Goal: Task Accomplishment & Management: Complete application form

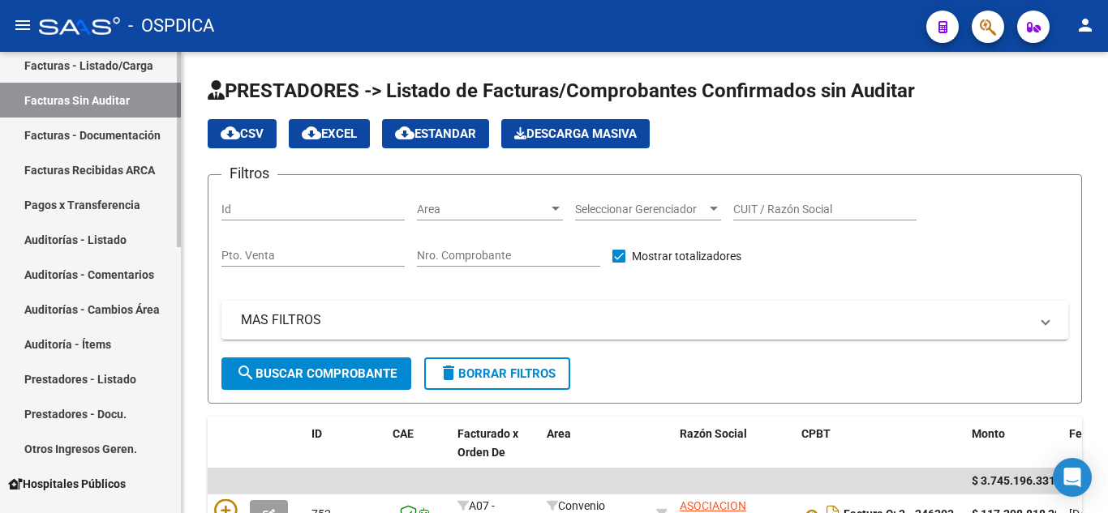
scroll to position [405, 0]
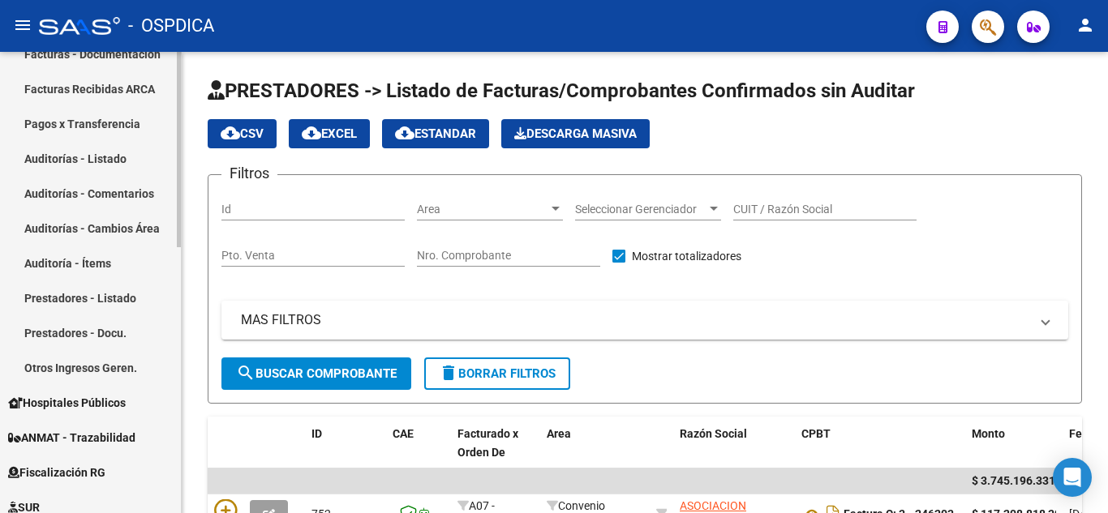
click at [106, 399] on span "Hospitales Públicos" at bounding box center [67, 403] width 118 height 18
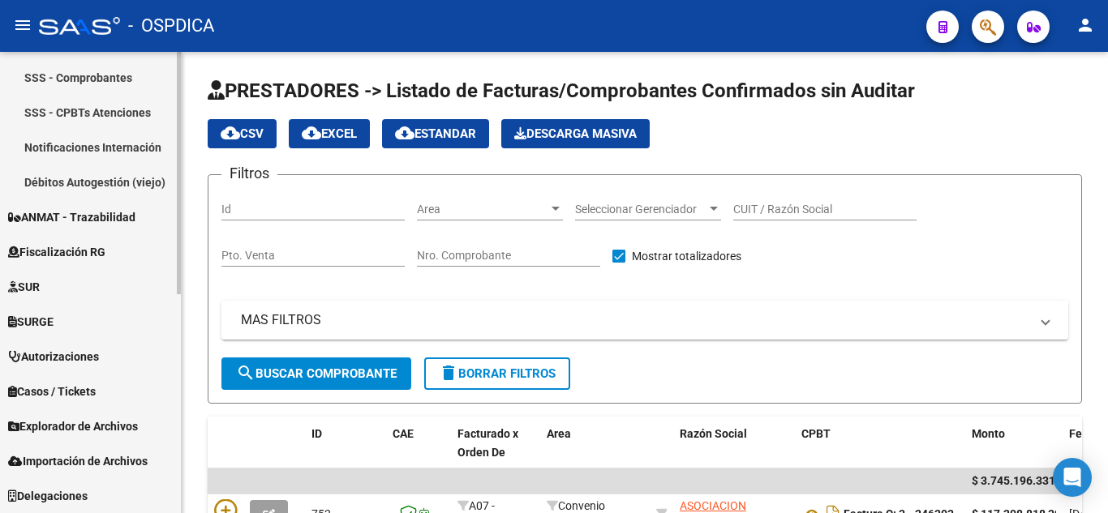
scroll to position [336, 0]
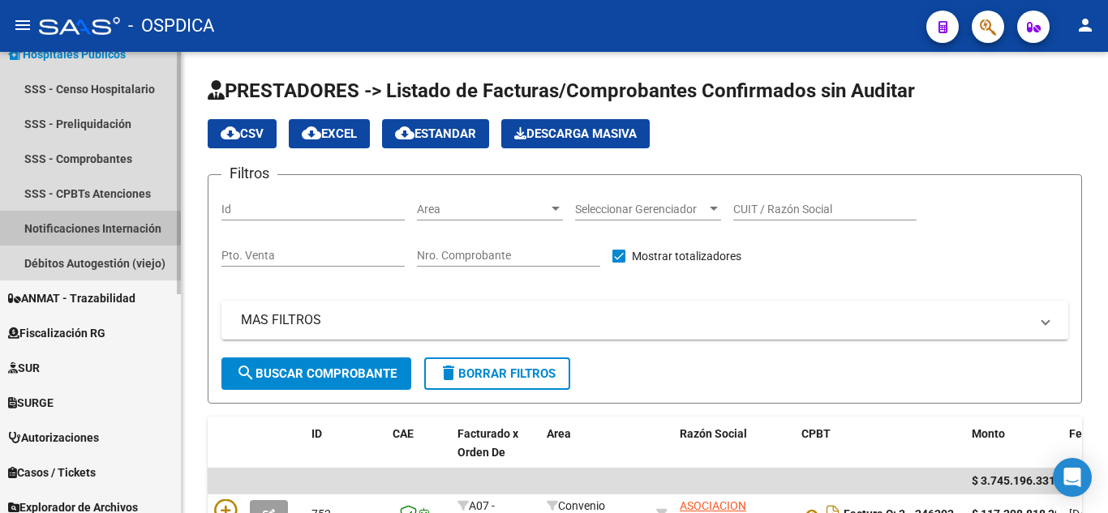
click at [58, 225] on link "Notificaciones Internación" at bounding box center [90, 228] width 181 height 35
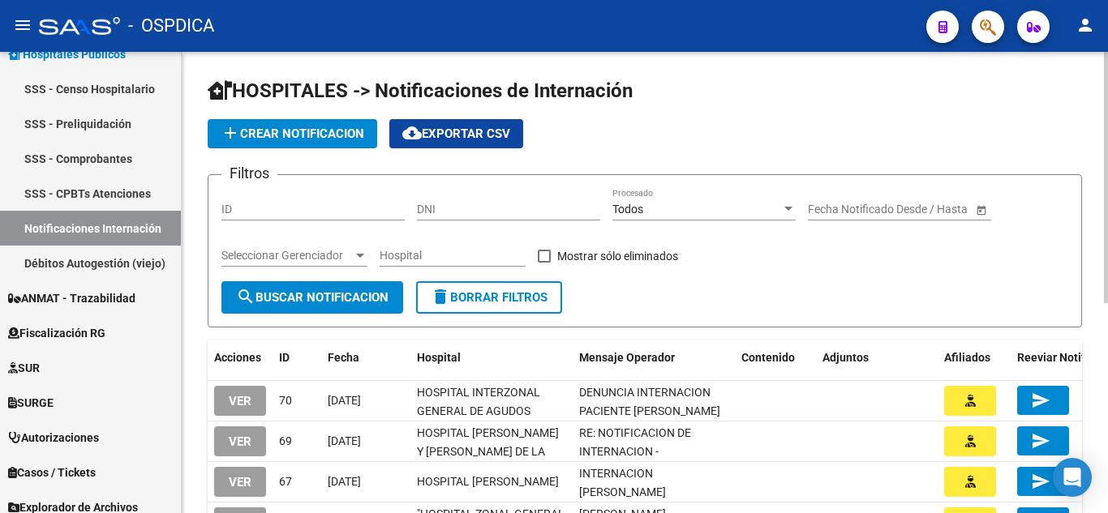
click at [284, 131] on span "add Crear Notificacion" at bounding box center [293, 133] width 144 height 15
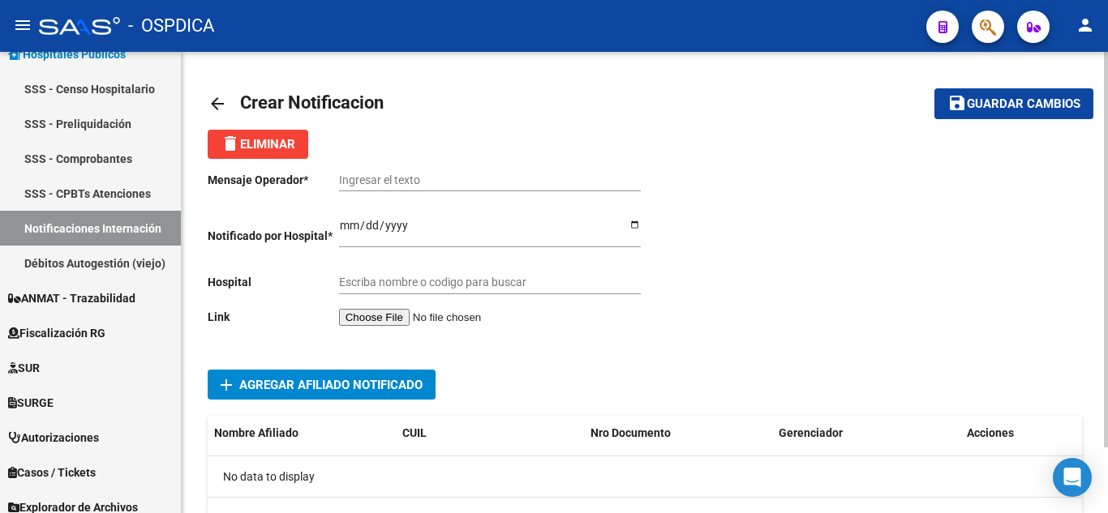
click at [415, 178] on input "Ingresar el texto" at bounding box center [490, 181] width 302 height 14
paste input "DENUNCIA DE INTERNACION PTE. [PERSON_NAME]"
type input "DENUNCIA DE INTERNACION PTE. [PERSON_NAME]"
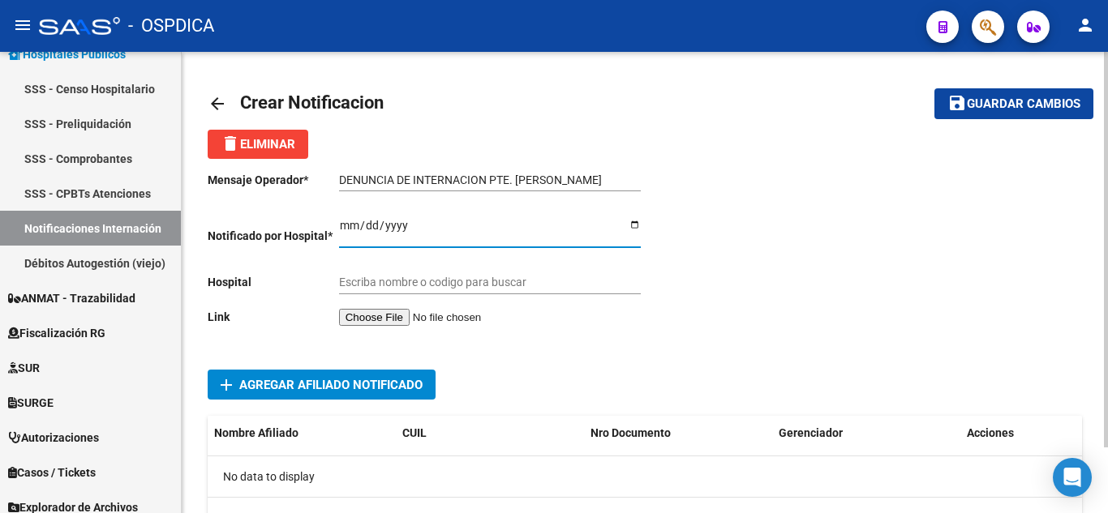
click at [347, 225] on input "Ingresar el fecha" at bounding box center [490, 231] width 302 height 24
type input "[DATE]"
click at [414, 284] on input "Escriba nombre o codigo para buscar" at bounding box center [490, 283] width 302 height 14
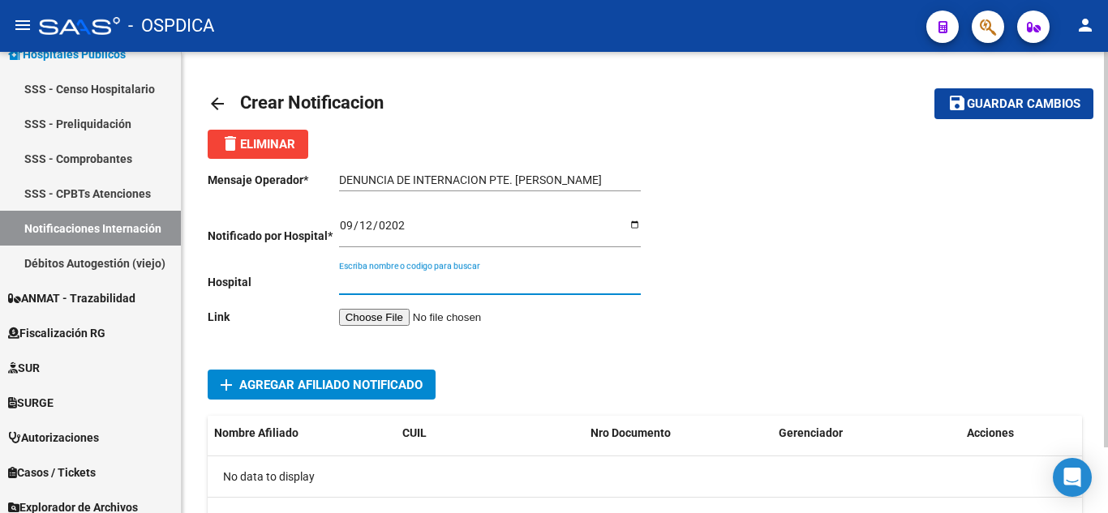
click at [410, 310] on input "file" at bounding box center [441, 317] width 205 height 17
click at [418, 281] on input "Escriba nombre o codigo para buscar" at bounding box center [490, 283] width 302 height 14
click at [396, 315] on input "file" at bounding box center [441, 317] width 205 height 17
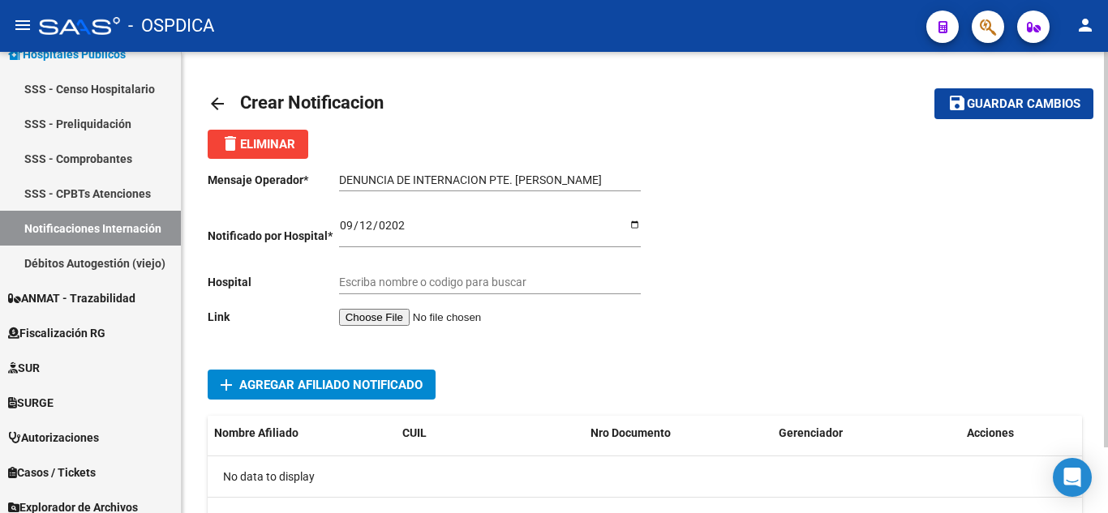
click at [392, 275] on div "Escriba nombre o codigo para buscar" at bounding box center [490, 278] width 302 height 32
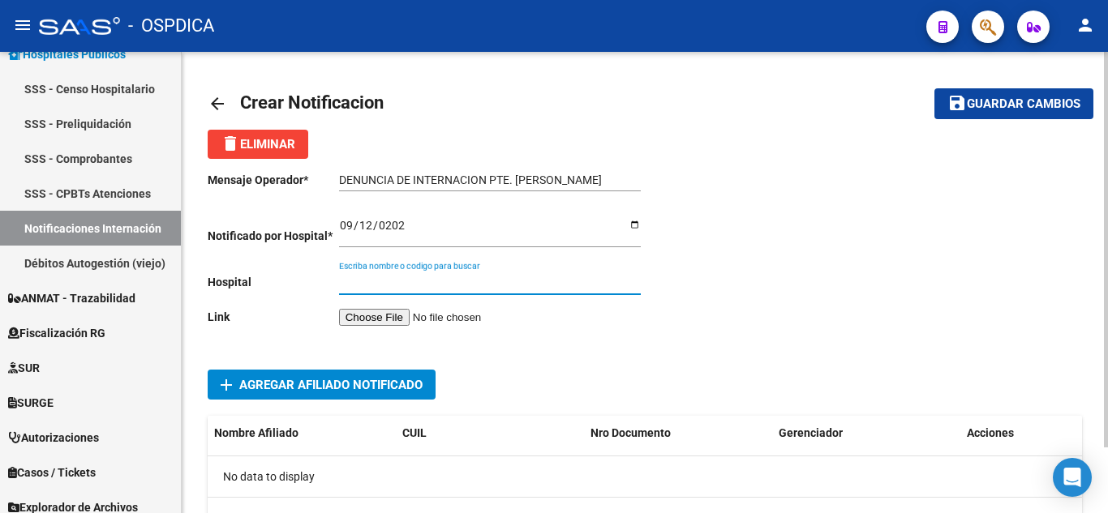
click at [377, 317] on input "file" at bounding box center [441, 317] width 205 height 17
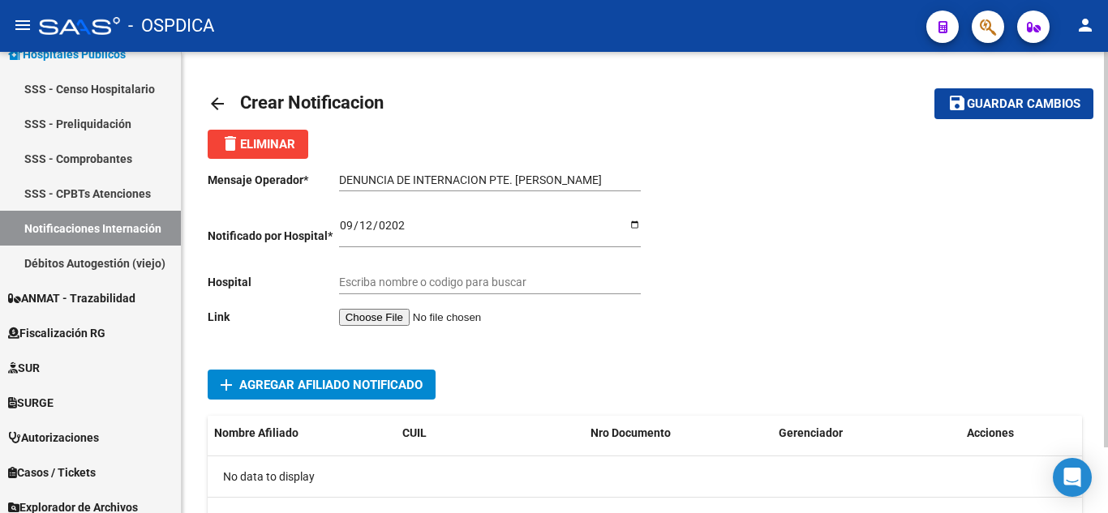
click at [399, 313] on input "file" at bounding box center [441, 317] width 205 height 17
click at [440, 313] on input "file" at bounding box center [441, 317] width 205 height 17
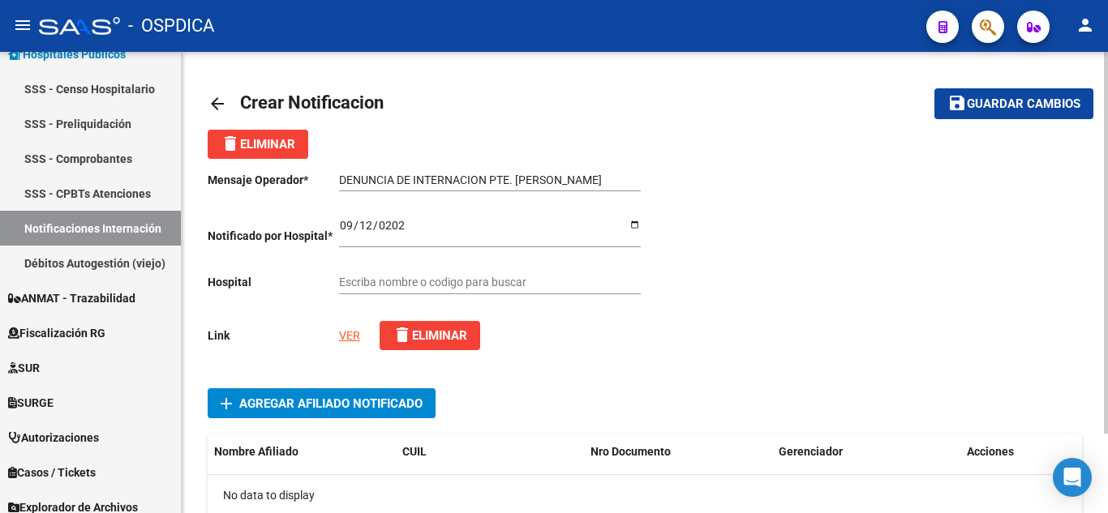
scroll to position [96, 0]
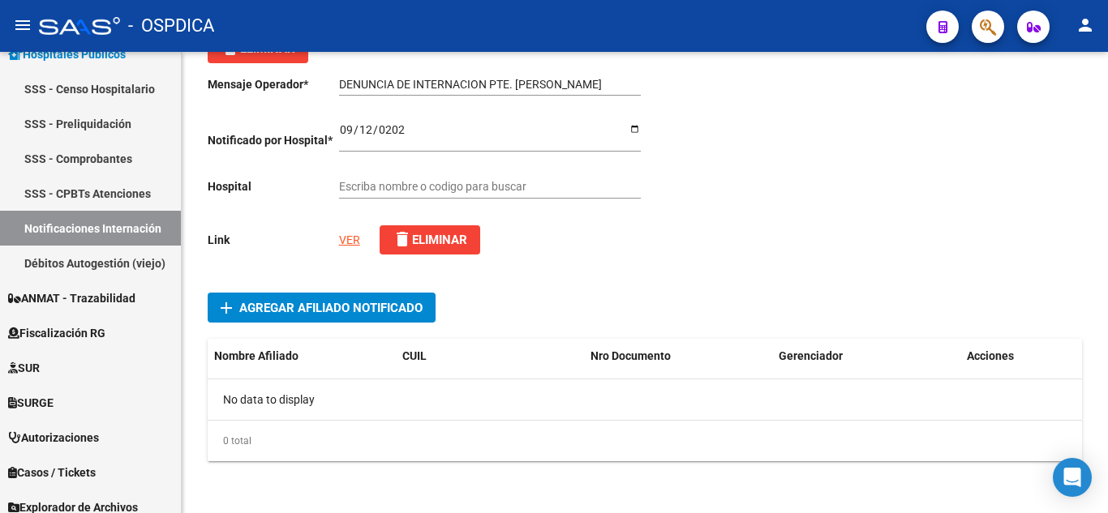
click at [501, 183] on input "Escriba nombre o codigo para buscar" at bounding box center [490, 187] width 302 height 14
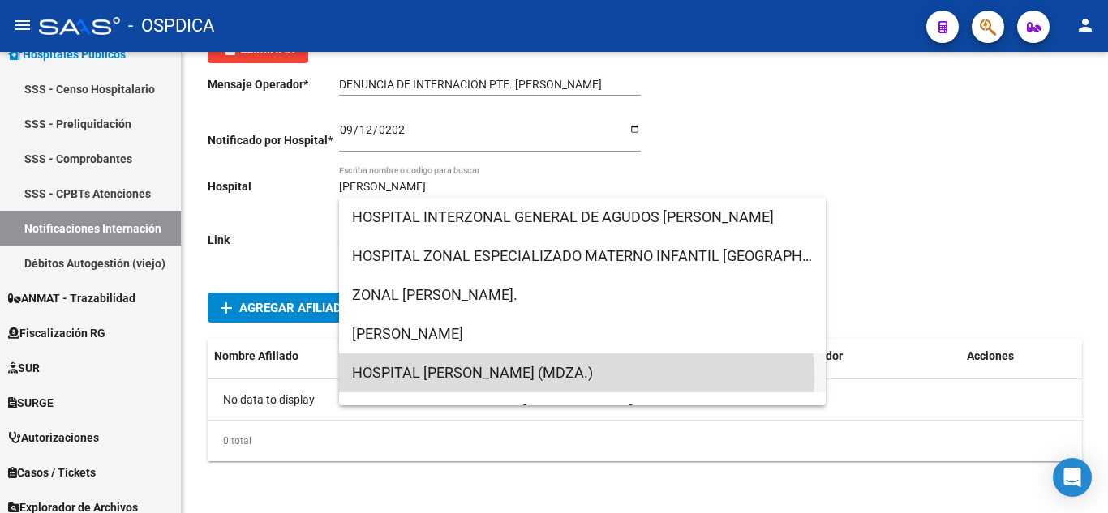
click at [576, 375] on span "HOSPITAL [PERSON_NAME] (MDZA.)" at bounding box center [582, 373] width 461 height 39
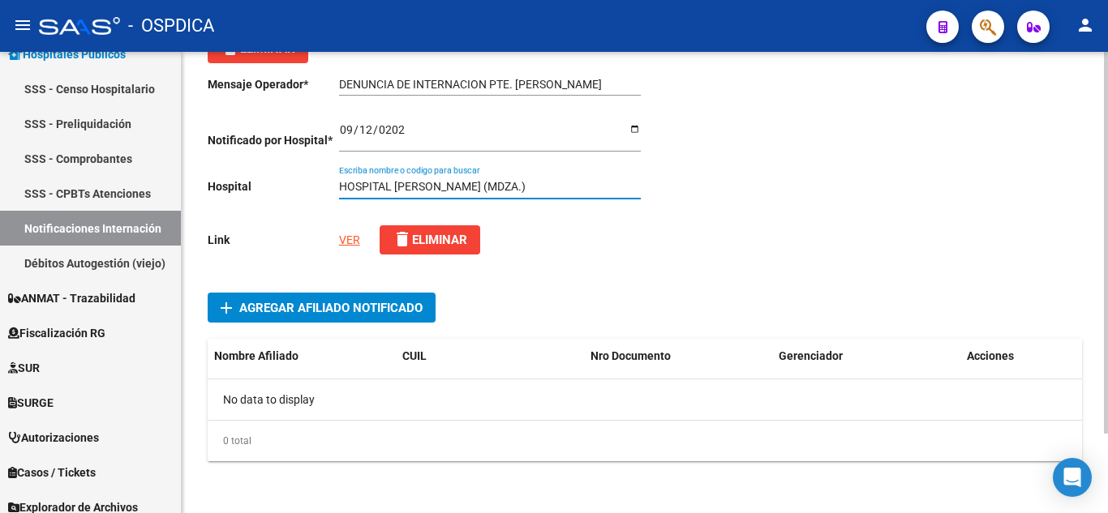
drag, startPoint x: 578, startPoint y: 185, endPoint x: 258, endPoint y: 181, distance: 320.3
click at [258, 181] on div "Mensaje Operador * DENUNCIA DE INTERNACION PTE. [PERSON_NAME] el texto Notifica…" at bounding box center [426, 165] width 437 height 205
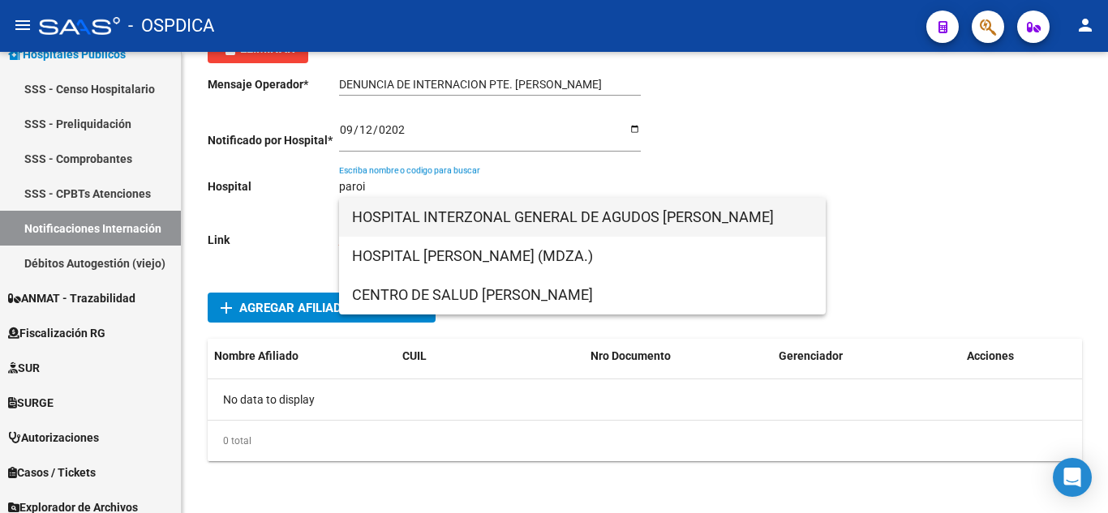
click at [678, 215] on span "HOSPITAL INTERZONAL GENERAL DE AGUDOS [PERSON_NAME]" at bounding box center [582, 217] width 461 height 39
type input "HOSPITAL INTERZONAL GENERAL DE AGUDOS [PERSON_NAME]"
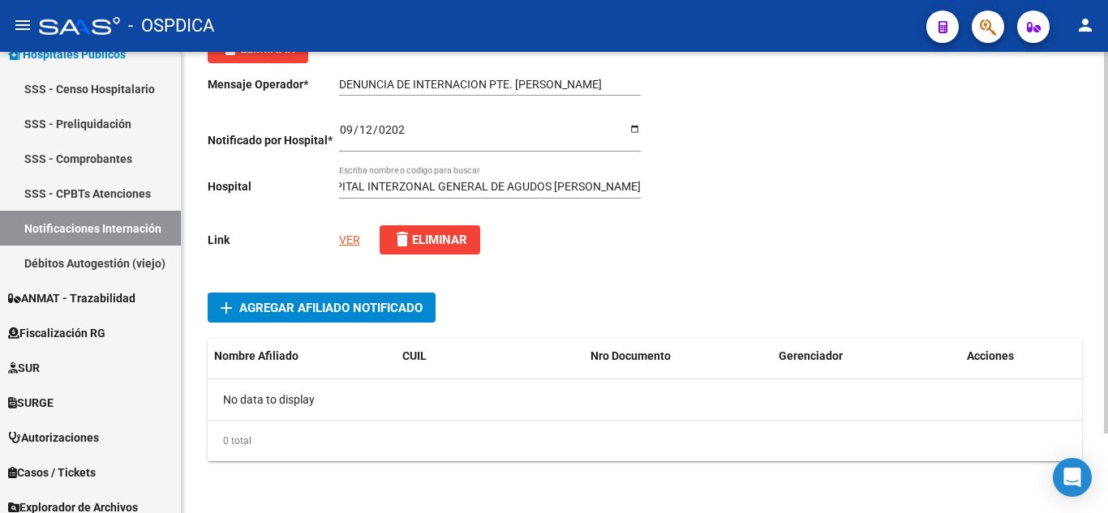
scroll to position [0, 0]
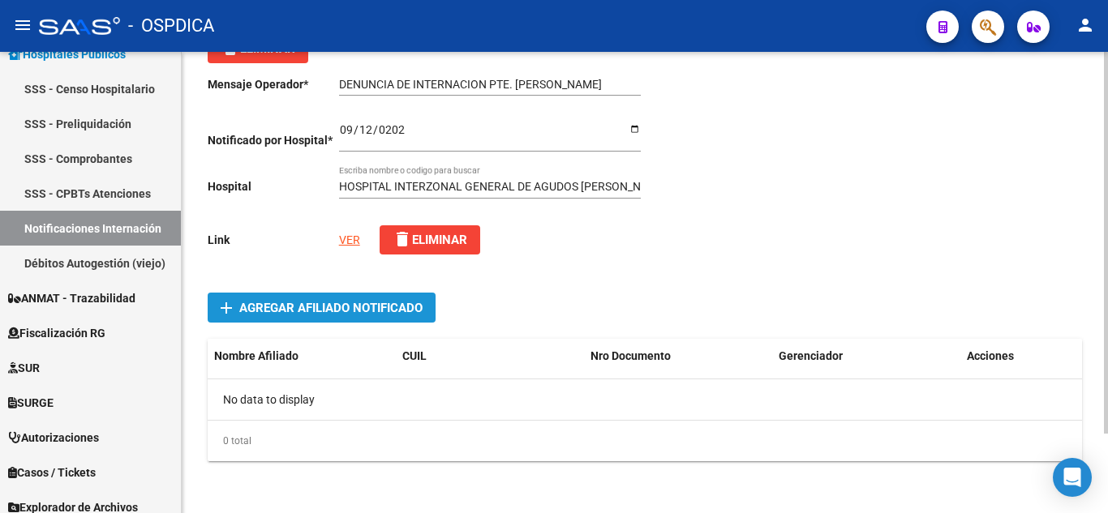
click at [337, 300] on span "add Agregar Afiliado Notificado" at bounding box center [322, 308] width 202 height 30
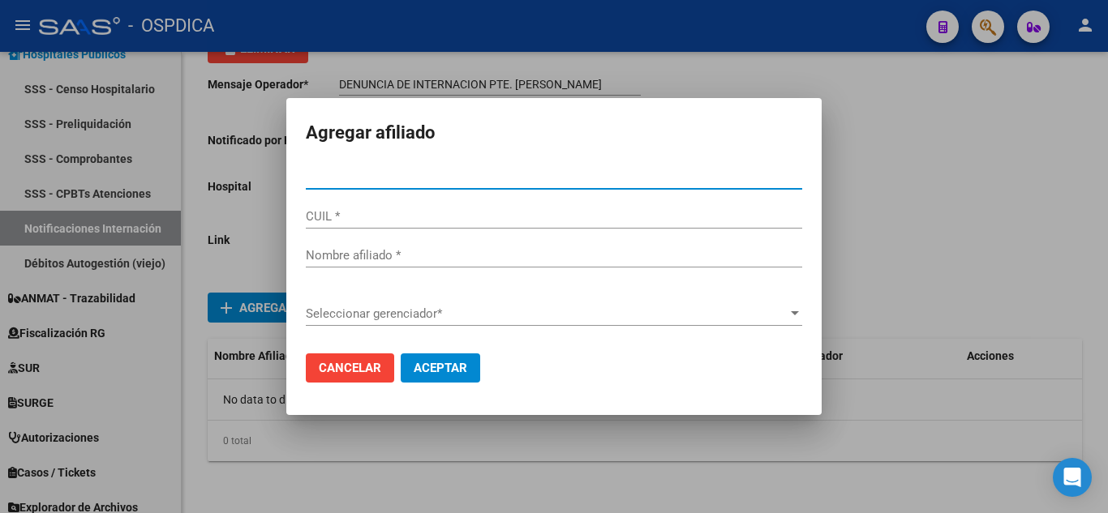
click at [396, 175] on input "Nro Documento *" at bounding box center [554, 176] width 496 height 15
click at [396, 174] on input "Nro Documento *" at bounding box center [554, 176] width 496 height 15
click at [425, 177] on input "Nro Documento *" at bounding box center [554, 176] width 496 height 15
type input "36496938"
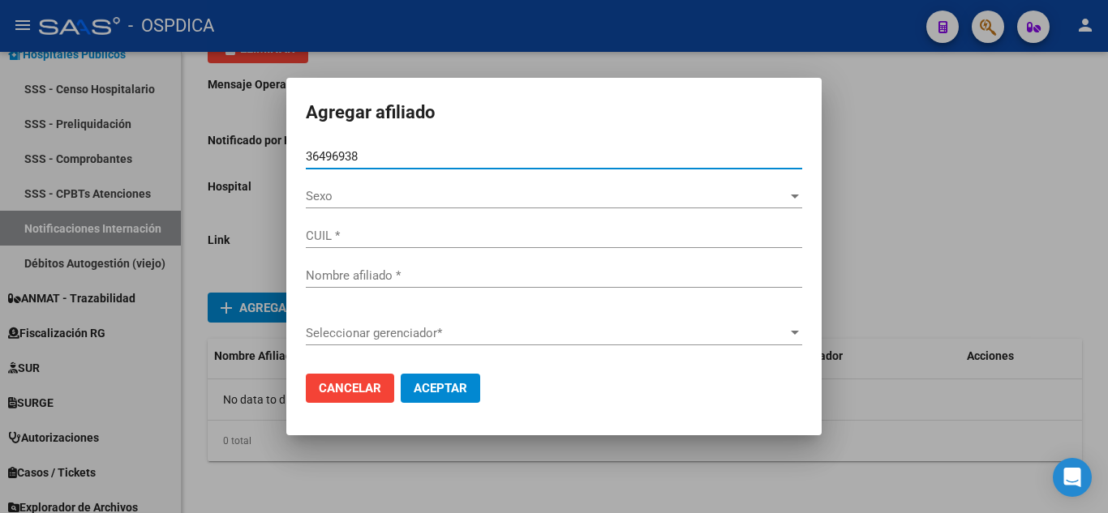
type input "20364969385"
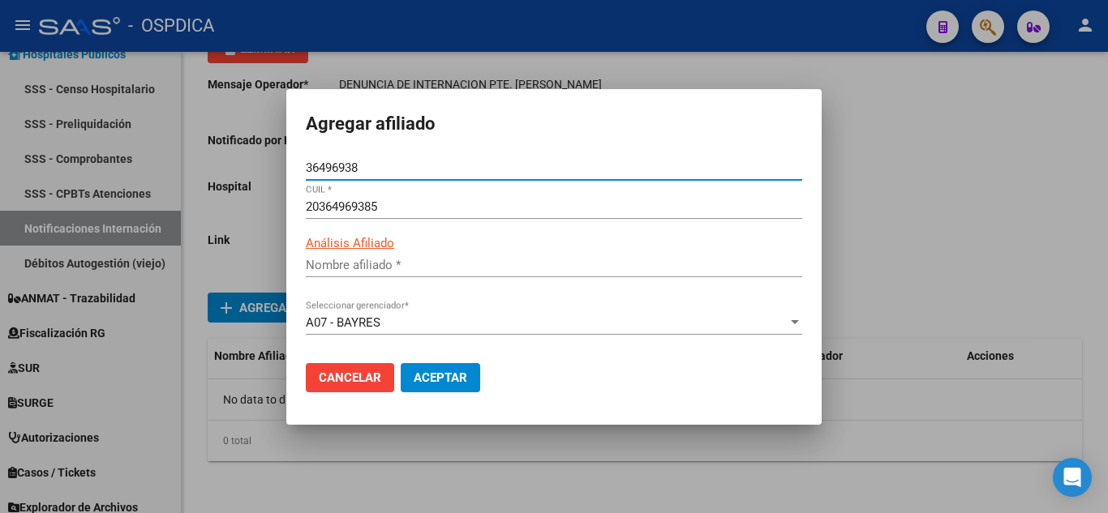
type input "[PERSON_NAME]"
type input "36496938"
click at [448, 375] on span "Aceptar" at bounding box center [441, 378] width 54 height 15
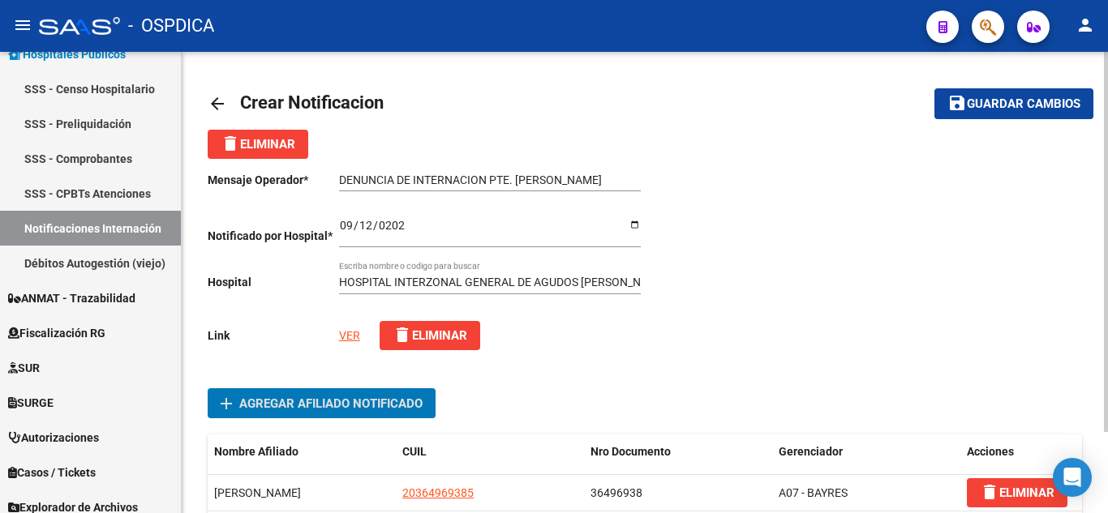
click at [349, 329] on link "VER" at bounding box center [349, 335] width 21 height 13
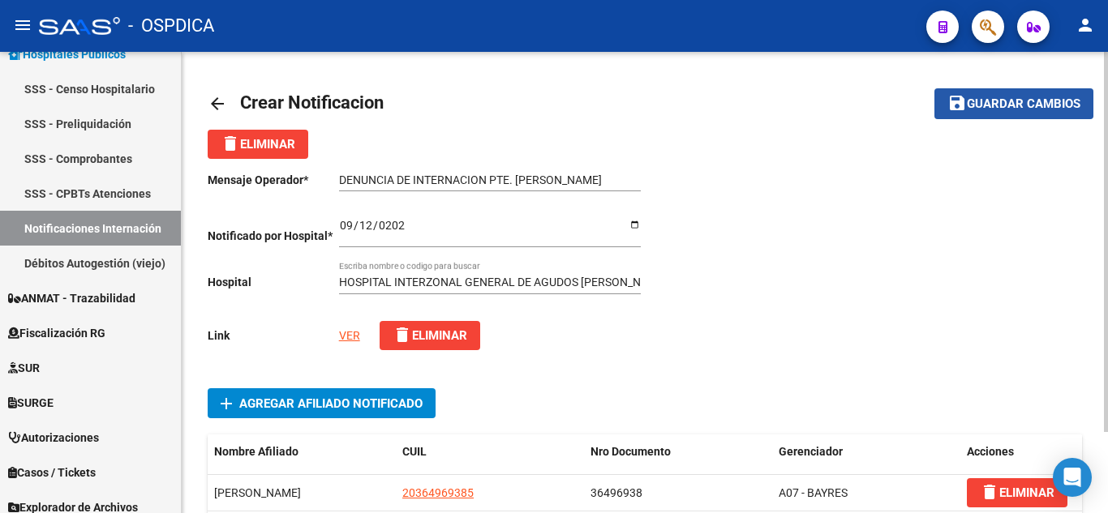
click at [1000, 102] on span "Guardar cambios" at bounding box center [1024, 104] width 114 height 15
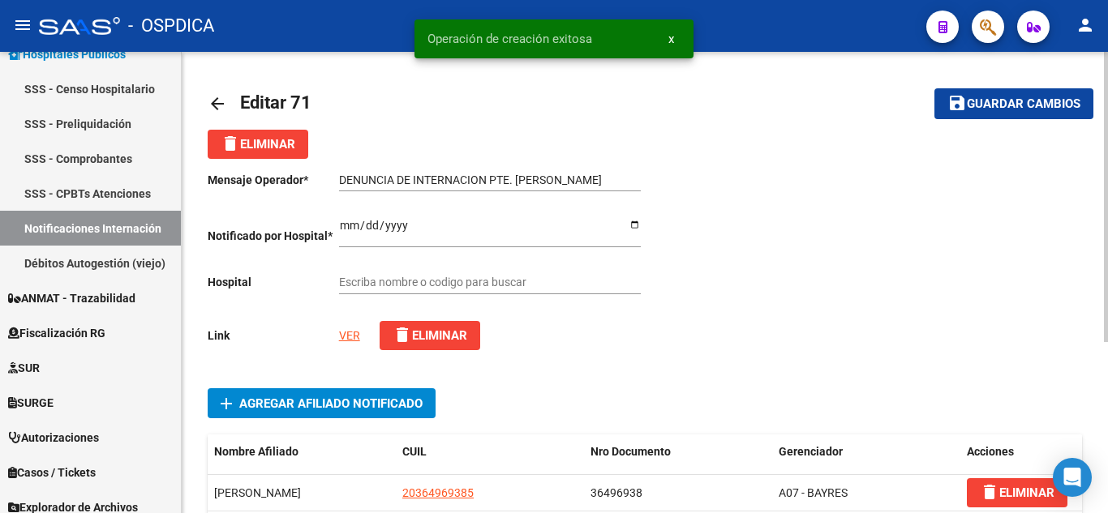
type input "HOSPITAL INTERZONAL GENERAL DE AGUDOS [PERSON_NAME]"
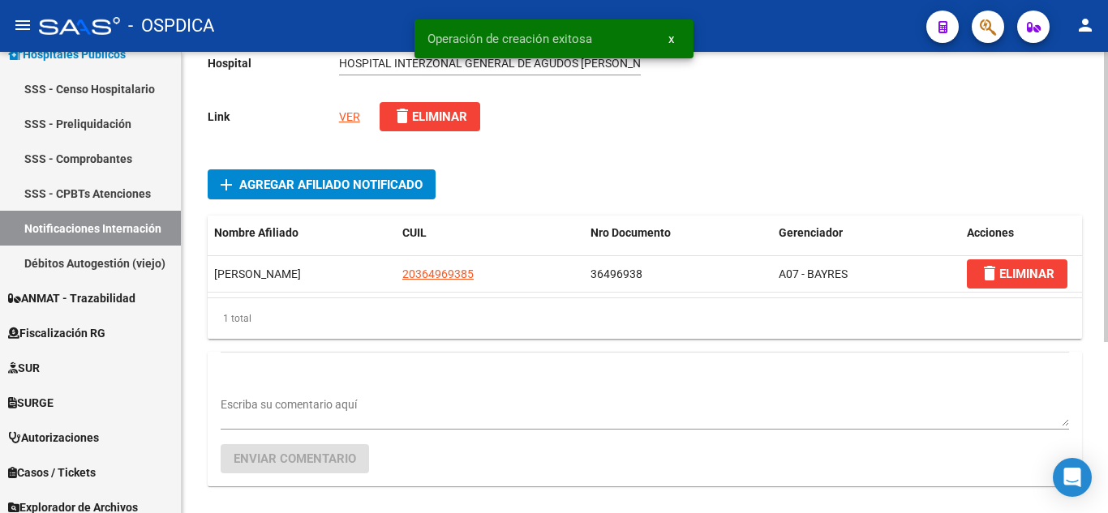
scroll to position [272, 0]
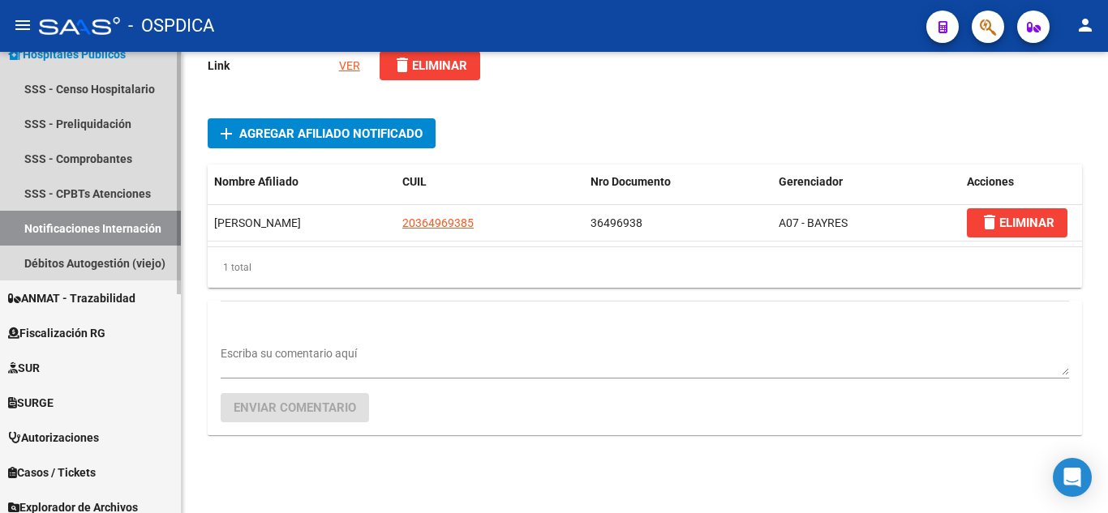
click at [71, 218] on link "Notificaciones Internación" at bounding box center [90, 228] width 181 height 35
